Goal: Task Accomplishment & Management: Use online tool/utility

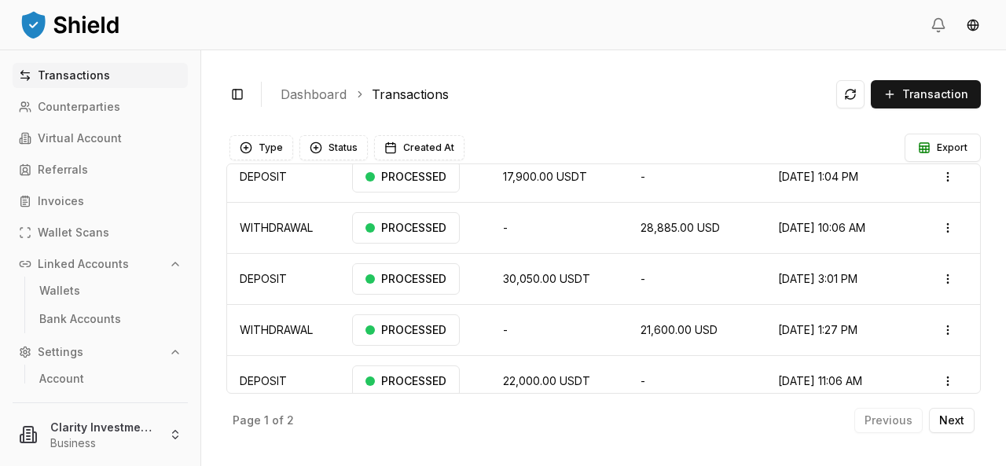
scroll to position [157, 0]
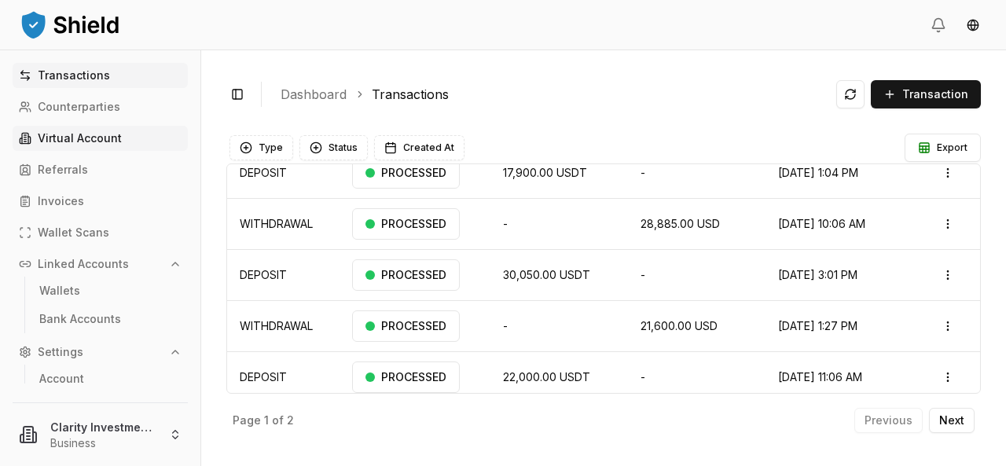
click at [69, 137] on p "Virtual Account" at bounding box center [80, 138] width 84 height 11
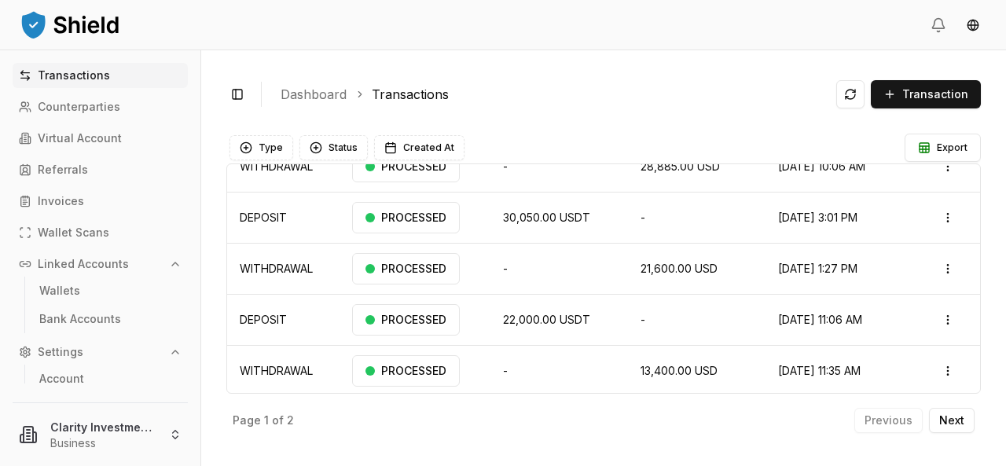
scroll to position [0, 0]
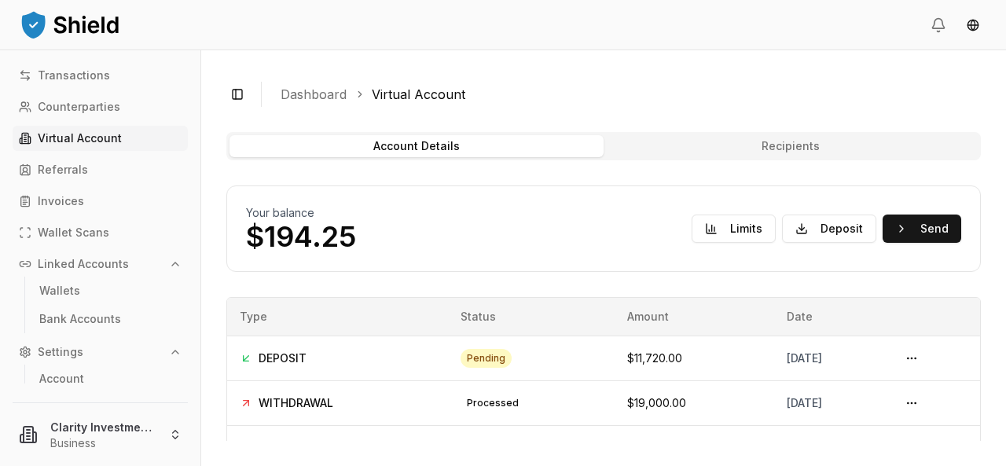
click at [90, 140] on p "Virtual Account" at bounding box center [80, 138] width 84 height 11
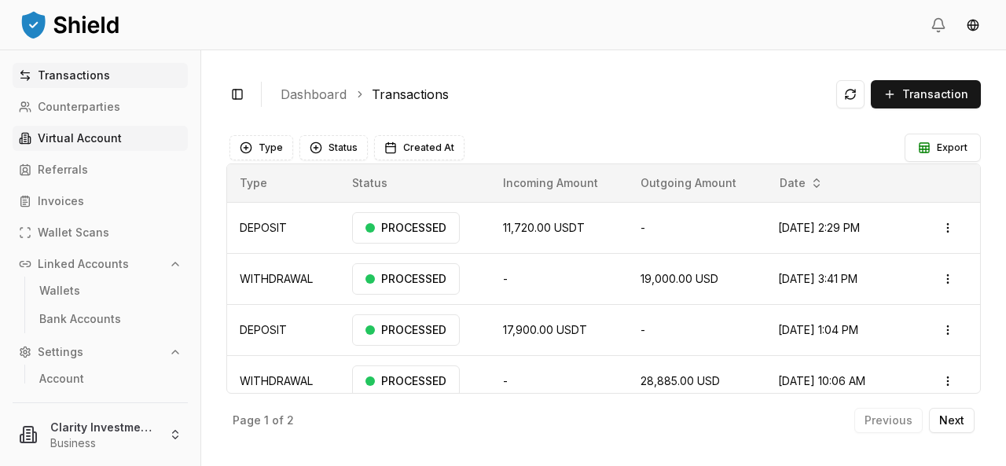
click at [86, 139] on p "Virtual Account" at bounding box center [80, 138] width 84 height 11
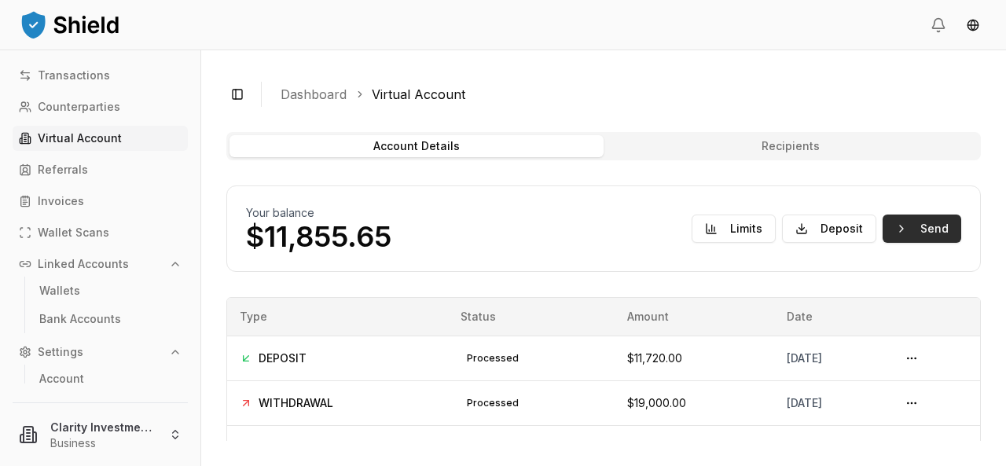
click at [928, 230] on button "Send" at bounding box center [921, 228] width 79 height 28
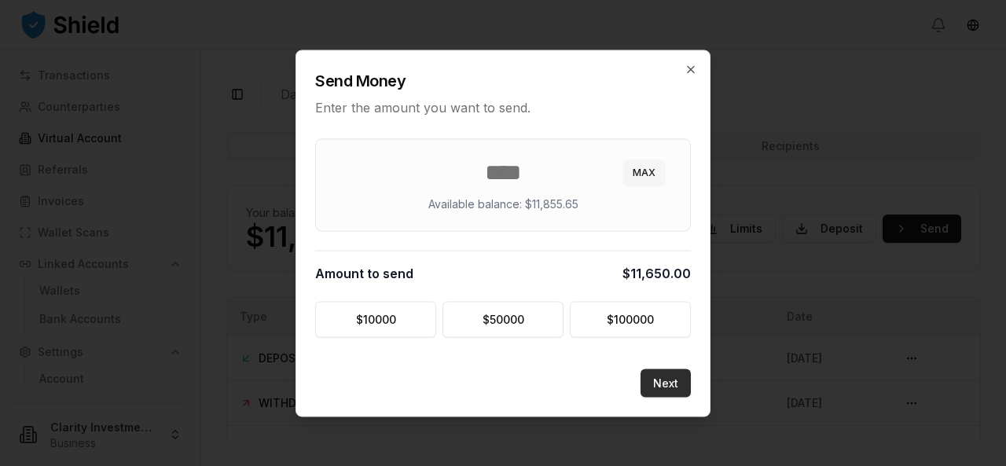
type input "*****"
click at [670, 379] on button "Next" at bounding box center [665, 382] width 50 height 28
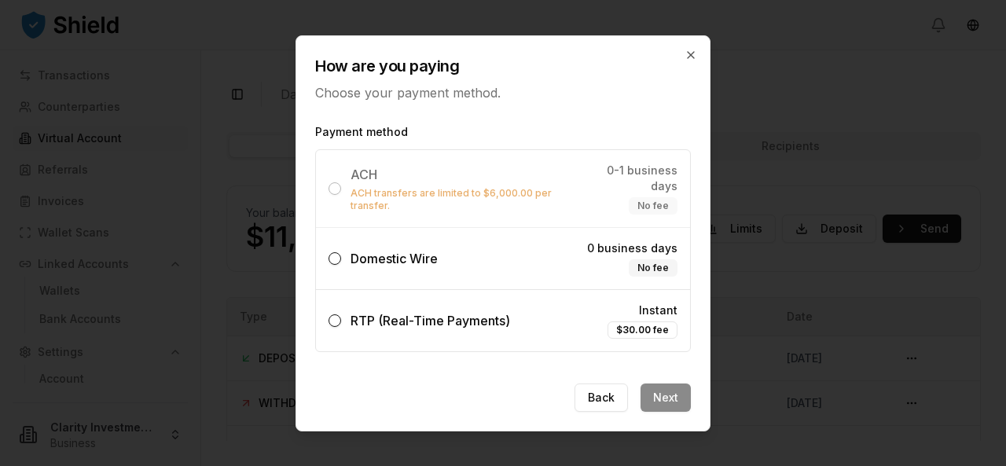
click at [335, 252] on button "Domestic Wire 0 business days No fee" at bounding box center [334, 258] width 13 height 13
click at [663, 399] on button "Next" at bounding box center [665, 397] width 50 height 28
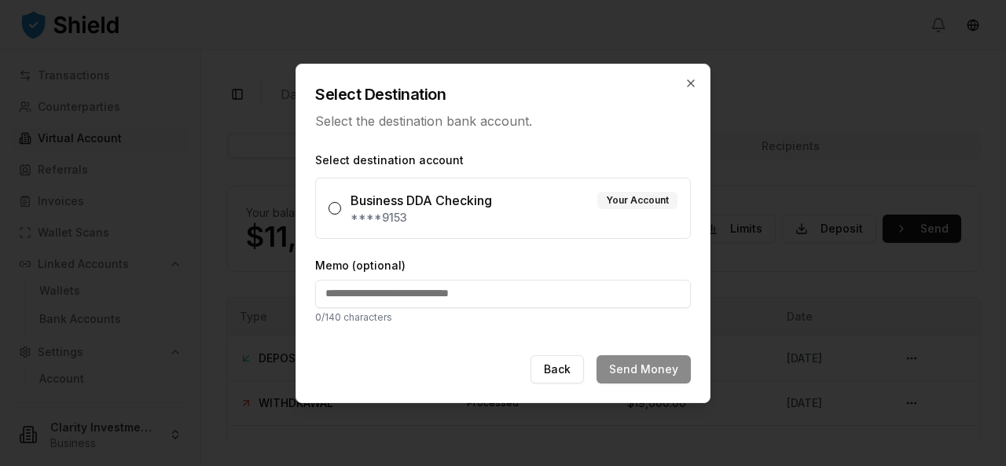
click at [339, 211] on button "Business DDA Checking Your Account ****9153" at bounding box center [334, 208] width 13 height 13
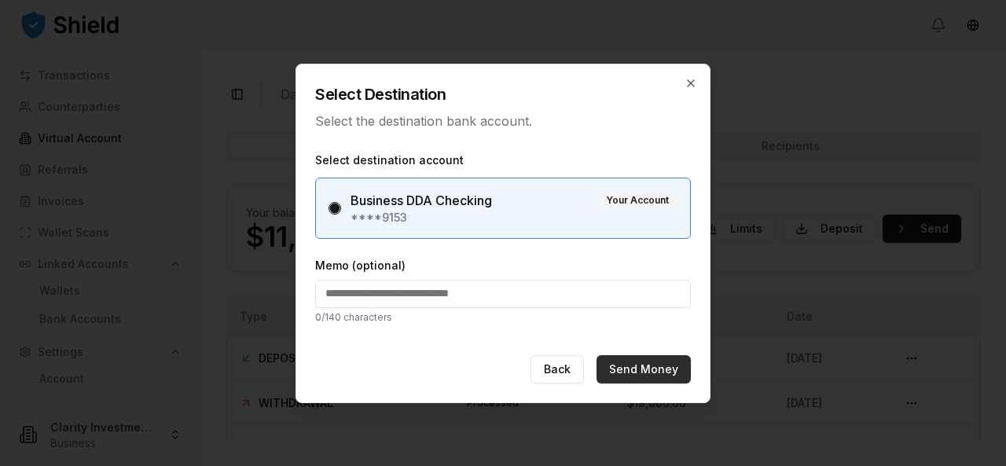
click at [650, 372] on button "Send Money" at bounding box center [643, 369] width 94 height 28
